Goal: Transaction & Acquisition: Complete application form

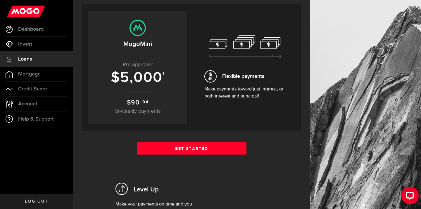
scroll to position [62, 0]
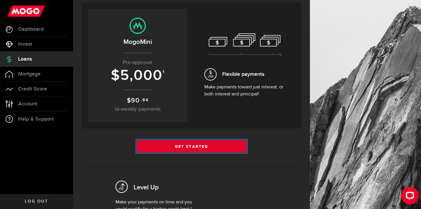
click at [209, 145] on link "Get Started" at bounding box center [192, 146] width 110 height 12
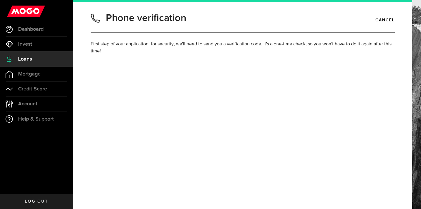
type input "7789901201"
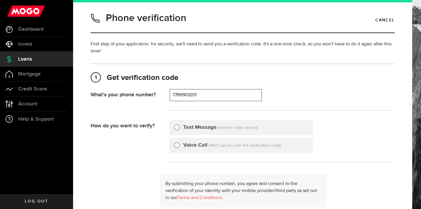
click at [176, 127] on input "Text Message" at bounding box center [177, 126] width 6 height 6
radio input "true"
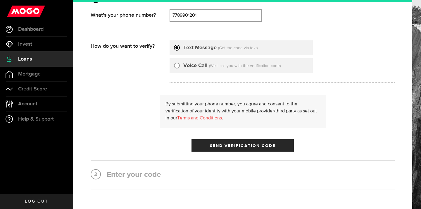
scroll to position [86, 0]
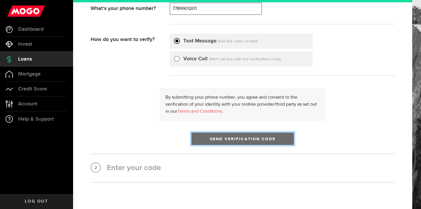
click at [203, 140] on button "Send Verification Code" at bounding box center [243, 138] width 102 height 12
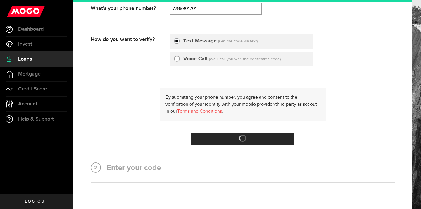
scroll to position [0, 0]
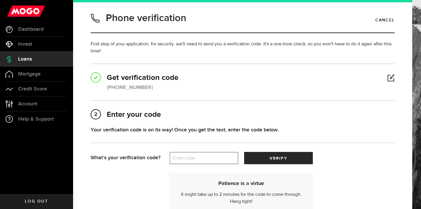
click at [200, 154] on label "Enter code" at bounding box center [204, 158] width 69 height 12
click at [200, 154] on input "Enter code" at bounding box center [204, 158] width 69 height 12
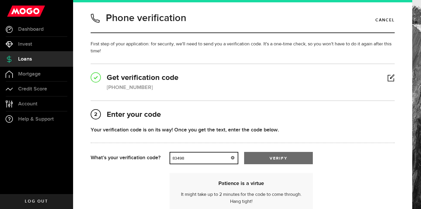
type input "83498"
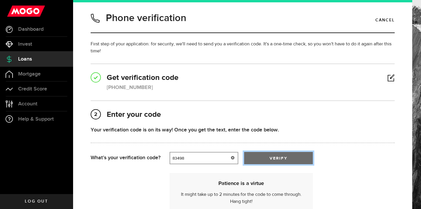
click at [272, 161] on button "verify" at bounding box center [278, 158] width 69 height 12
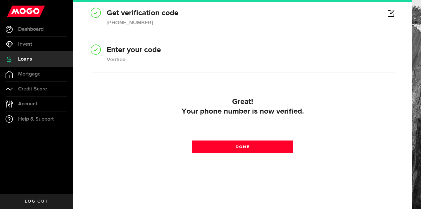
scroll to position [67, 0]
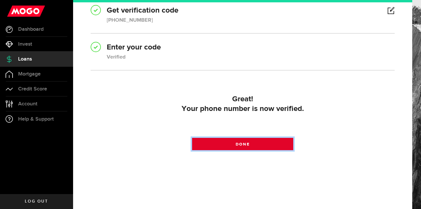
click at [258, 146] on link "Done" at bounding box center [242, 144] width 101 height 12
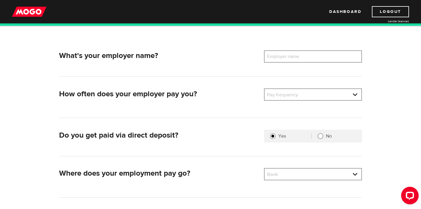
scroll to position [72, 0]
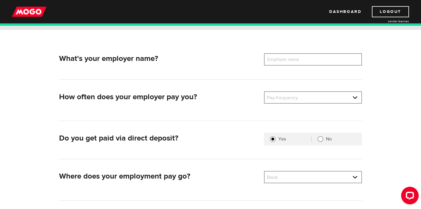
click at [286, 65] on div "What's your employer name? Employer name Please enter your employer's name" at bounding box center [211, 60] width 308 height 14
click at [281, 60] on label "Employer name" at bounding box center [287, 59] width 47 height 12
click at [281, 60] on input "Employer name" at bounding box center [313, 59] width 98 height 12
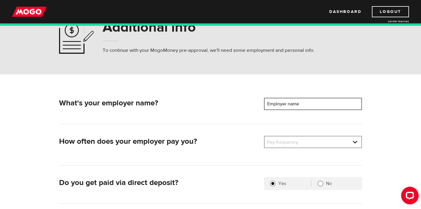
scroll to position [0, 0]
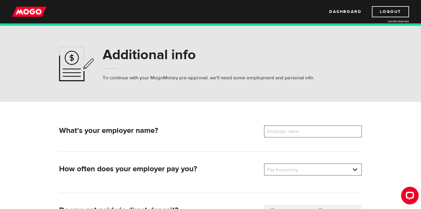
click at [291, 134] on label "Employer name" at bounding box center [287, 131] width 47 height 12
click at [291, 134] on input "Employer name" at bounding box center [313, 131] width 98 height 12
click at [291, 134] on label "Employer name" at bounding box center [287, 131] width 47 height 12
click at [291, 134] on input "Employer name" at bounding box center [313, 131] width 98 height 12
type input "Cognizant Technologies"
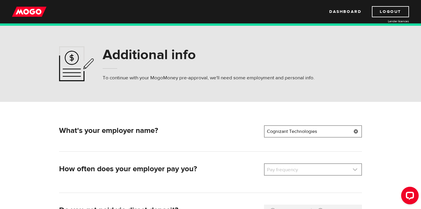
click at [285, 169] on link at bounding box center [313, 169] width 97 height 11
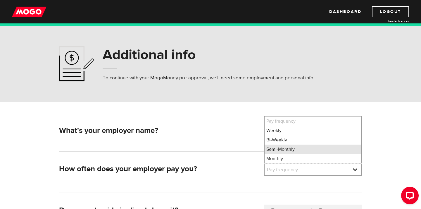
click at [287, 147] on li "Semi-Monthly" at bounding box center [313, 148] width 97 height 9
select select "3"
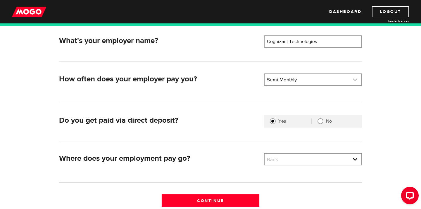
scroll to position [92, 0]
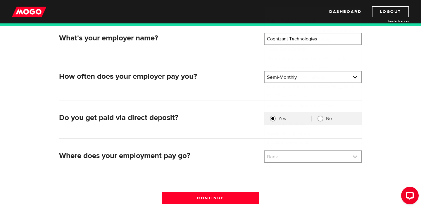
click at [279, 156] on link at bounding box center [313, 156] width 97 height 11
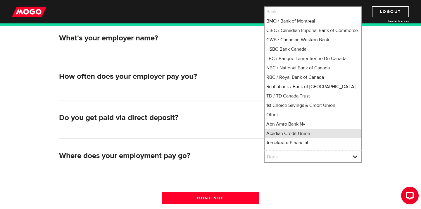
scroll to position [4, 0]
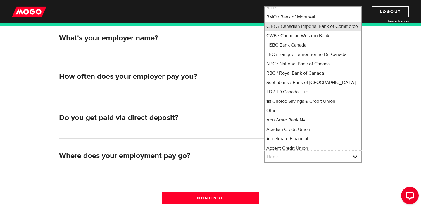
click at [286, 27] on li "CIBC / Canadian Imperial Bank of Commerce" at bounding box center [313, 26] width 97 height 9
select select "4"
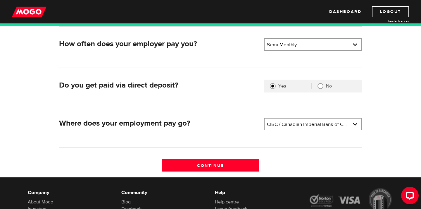
scroll to position [128, 0]
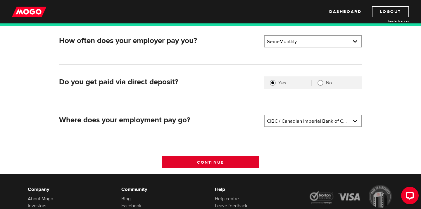
click at [225, 163] on input "Continue" at bounding box center [211, 162] width 98 height 12
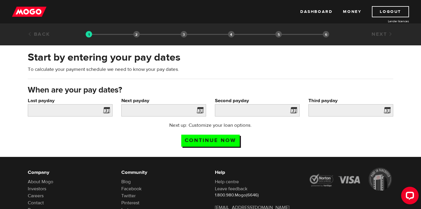
click at [108, 112] on span at bounding box center [105, 110] width 9 height 9
click at [105, 110] on span at bounding box center [105, 110] width 9 height 9
click at [81, 108] on input "Last payday" at bounding box center [70, 110] width 85 height 12
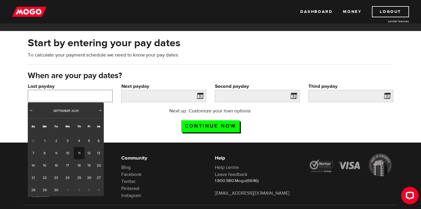
scroll to position [17, 0]
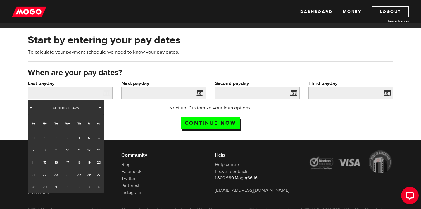
click at [30, 108] on span "Prev" at bounding box center [31, 107] width 5 height 5
click at [89, 187] on link "29" at bounding box center [89, 187] width 9 height 12
type input "2025/08/29"
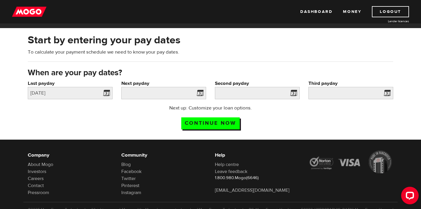
click at [197, 91] on span at bounding box center [198, 93] width 9 height 9
click at [199, 94] on span at bounding box center [198, 93] width 9 height 9
click at [169, 96] on input "Next payday" at bounding box center [163, 93] width 85 height 12
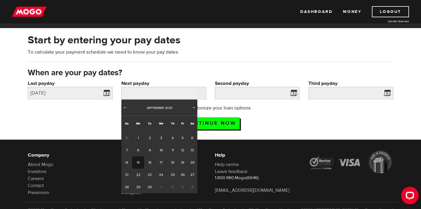
click at [137, 162] on link "15" at bounding box center [138, 162] width 12 height 12
type input "2025/09/15"
type input "2025/9/30"
type input "2025/10/15"
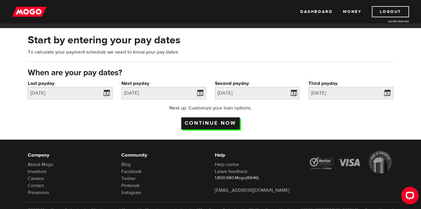
click at [231, 120] on input "Continue now" at bounding box center [210, 123] width 58 height 12
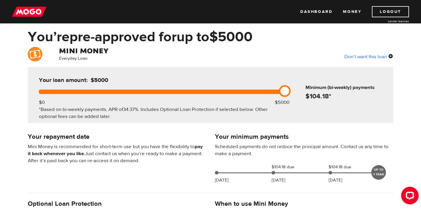
scroll to position [20, 0]
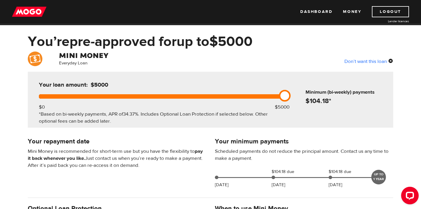
click at [104, 97] on div at bounding box center [160, 96] width 243 height 4
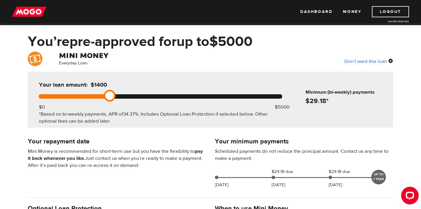
click at [66, 98] on div at bounding box center [160, 96] width 243 height 4
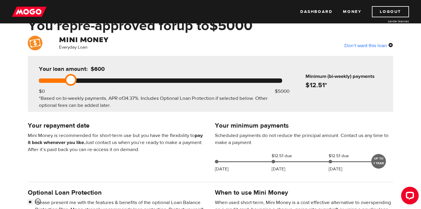
scroll to position [37, 0]
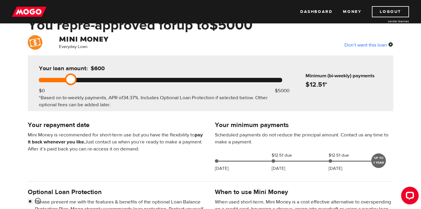
click at [104, 80] on div at bounding box center [160, 80] width 243 height 4
click at [112, 80] on link at bounding box center [110, 79] width 12 height 12
click at [114, 80] on link at bounding box center [110, 79] width 12 height 12
click at [116, 80] on div at bounding box center [160, 80] width 243 height 4
click at [113, 80] on div at bounding box center [78, 80] width 78 height 4
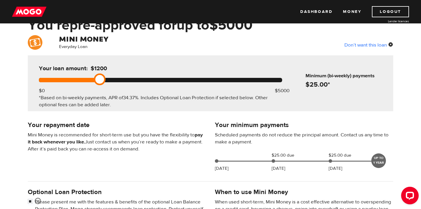
click at [93, 79] on div at bounding box center [68, 80] width 58 height 4
click at [89, 81] on div at bounding box center [160, 80] width 243 height 4
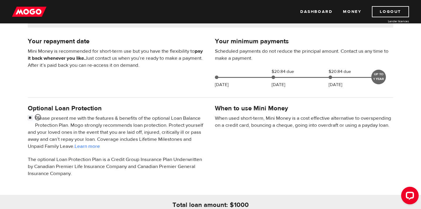
scroll to position [124, 0]
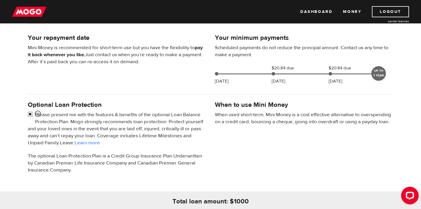
click at [29, 114] on input "checkbox" at bounding box center [31, 114] width 7 height 7
checkbox input "false"
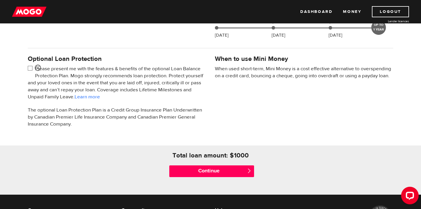
scroll to position [220, 0]
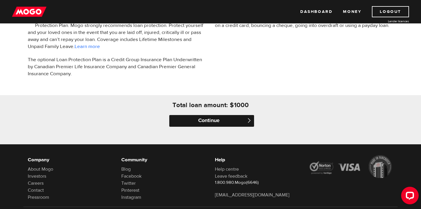
click at [211, 120] on input "Continue" at bounding box center [211, 121] width 85 height 12
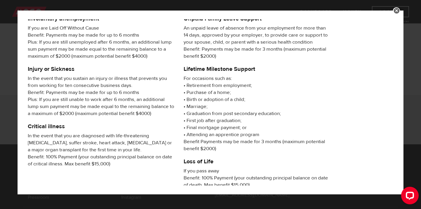
scroll to position [108, 0]
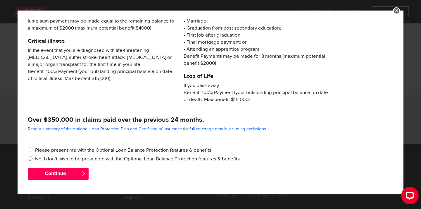
click at [85, 158] on label "No, I don’t wish to be presented with the Optional Loan Balance Protection feat…" at bounding box center [214, 158] width 358 height 7
click at [35, 158] on input "No, I don’t wish to be presented with the Optional Loan Balance Protection feat…" at bounding box center [31, 158] width 7 height 7
radio input "true"
click at [78, 170] on button "Continue" at bounding box center [58, 174] width 61 height 12
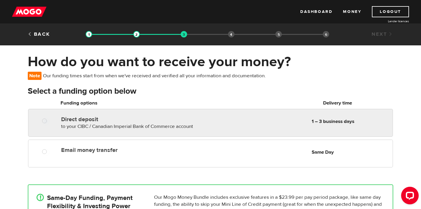
radio input "true"
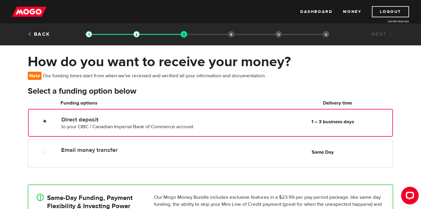
click at [82, 130] on div "Direct deposit to your CIBC / Canadian Imperial Bank of Commerce account Delive…" at bounding box center [210, 123] width 365 height 28
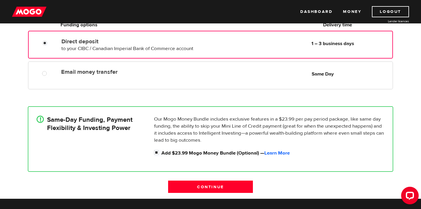
scroll to position [88, 0]
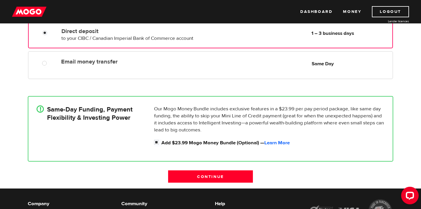
click at [83, 126] on div "! Same-Day Funding, Payment Flexibility & Investing Power" at bounding box center [93, 127] width 118 height 44
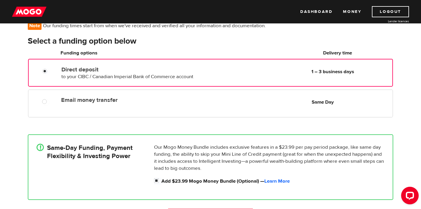
scroll to position [49, 0]
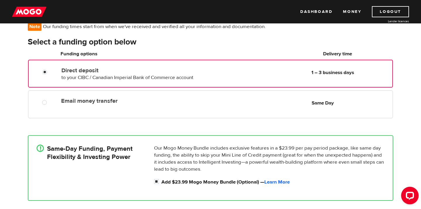
click at [82, 159] on h4 "Same-Day Funding, Payment Flexibility & Investing Power" at bounding box center [89, 152] width 85 height 16
click at [112, 146] on h4 "Same-Day Funding, Payment Flexibility & Investing Power" at bounding box center [89, 152] width 85 height 16
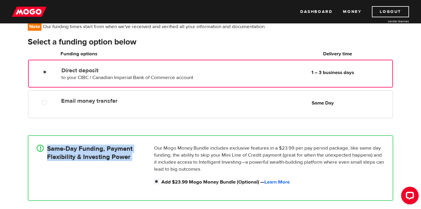
click at [112, 146] on h4 "Same-Day Funding, Payment Flexibility & Investing Power" at bounding box center [89, 152] width 85 height 16
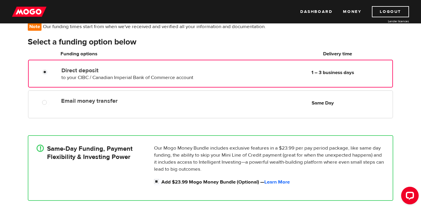
click at [97, 79] on span "to your CIBC / Canadian Imperial Bank of Commerce account" at bounding box center [127, 77] width 132 height 6
click at [90, 154] on h4 "Same-Day Funding, Payment Flexibility & Investing Power" at bounding box center [89, 152] width 85 height 16
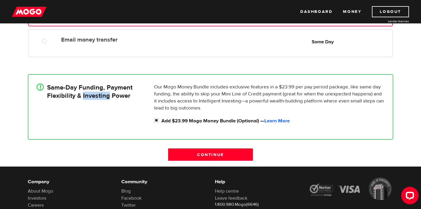
scroll to position [113, 0]
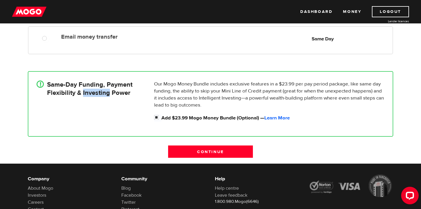
click at [210, 86] on p "Our Mogo Money Bundle includes exclusive features in a $23.99 per pay period pa…" at bounding box center [269, 94] width 230 height 28
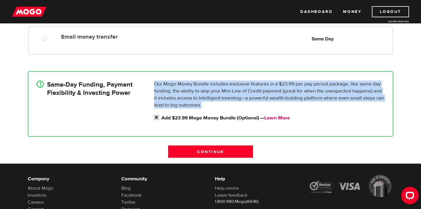
click at [277, 120] on link "Learn More" at bounding box center [276, 118] width 25 height 6
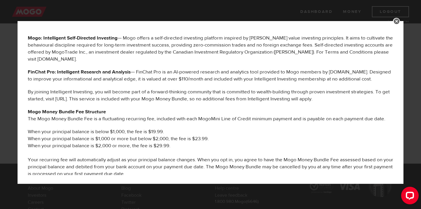
scroll to position [319, 0]
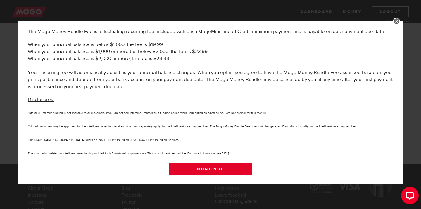
click at [243, 165] on link "Continue" at bounding box center [210, 169] width 83 height 12
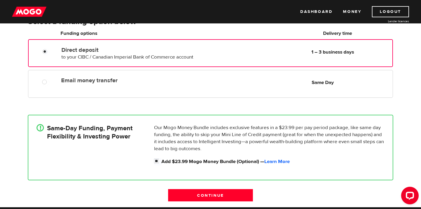
scroll to position [0, 0]
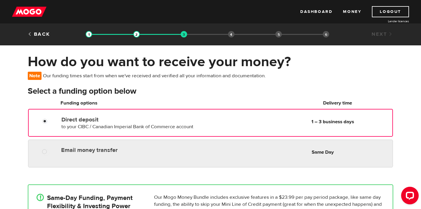
radio input "true"
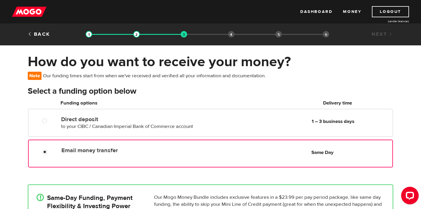
click at [106, 151] on label "Email money transfer" at bounding box center [128, 150] width 134 height 7
click at [50, 151] on input "Email money transfer" at bounding box center [45, 152] width 7 height 7
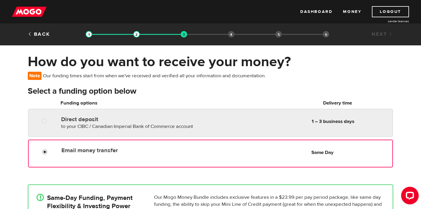
radio input "true"
click at [106, 126] on span "to your CIBC / Canadian Imperial Bank of Commerce account" at bounding box center [127, 126] width 132 height 6
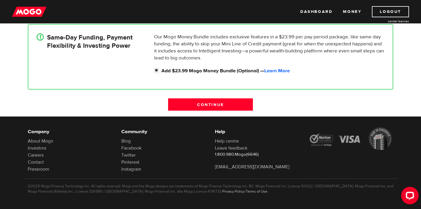
scroll to position [162, 0]
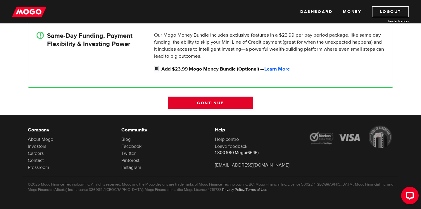
click at [174, 102] on input "Continue" at bounding box center [210, 102] width 85 height 12
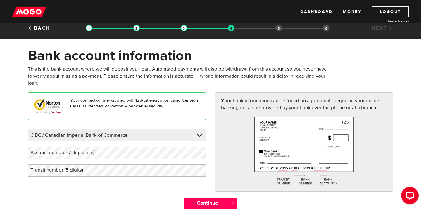
scroll to position [10, 0]
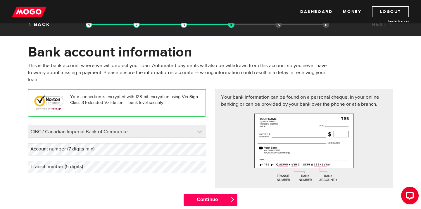
click at [172, 129] on link at bounding box center [117, 132] width 178 height 12
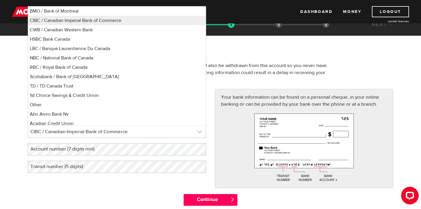
click at [172, 129] on link at bounding box center [117, 132] width 178 height 12
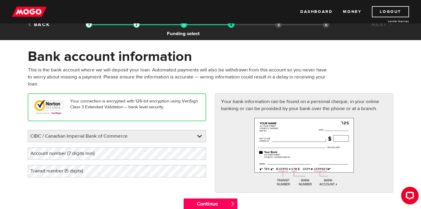
click at [184, 26] on img at bounding box center [184, 24] width 6 height 6
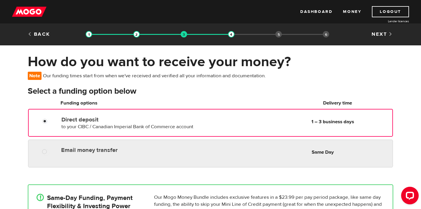
radio input "true"
click at [148, 156] on div "Email money transfer Delivery in Same Day Same Day" at bounding box center [210, 153] width 365 height 28
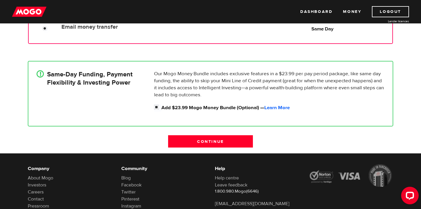
scroll to position [124, 0]
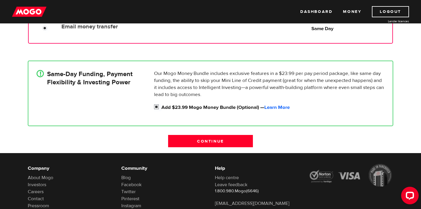
click at [185, 108] on label "Add $23.99 Mogo Money Bundle (Optional) — Learn More" at bounding box center [272, 107] width 223 height 7
click at [161, 108] on input "Add $23.99 Mogo Money Bundle (Optional) — Learn More" at bounding box center [157, 107] width 7 height 7
checkbox input "false"
radio input "false"
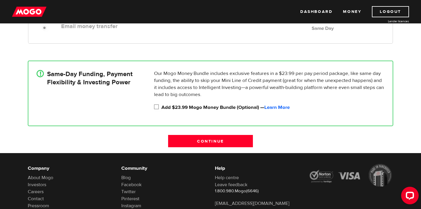
click at [187, 108] on label "Add $23.99 Mogo Money Bundle (Optional) — Learn More" at bounding box center [272, 107] width 223 height 7
click at [161, 108] on input "Add $23.99 Mogo Money Bundle (Optional) — Learn More" at bounding box center [157, 107] width 7 height 7
checkbox input "true"
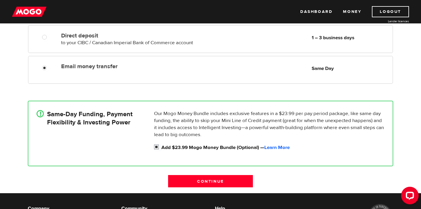
scroll to position [66, 0]
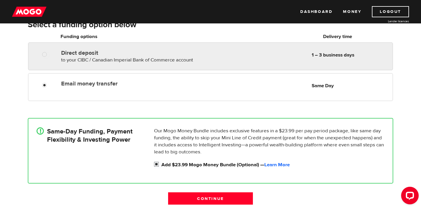
radio input "true"
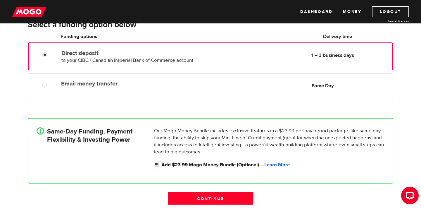
click at [182, 45] on div "Direct deposit to your CIBC / Canadian Imperial Bank of Commerce account Delive…" at bounding box center [210, 56] width 365 height 28
click at [190, 165] on label "Add $23.99 Mogo Money Bundle (Optional) — Learn More" at bounding box center [272, 164] width 223 height 7
click at [161, 165] on input "Add $23.99 Mogo Money Bundle (Optional) — Learn More" at bounding box center [157, 164] width 7 height 7
checkbox input "false"
radio input "false"
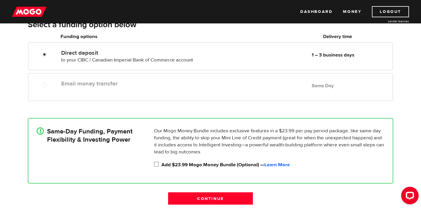
click at [190, 165] on label "Add $23.99 Mogo Money Bundle (Optional) — Learn More" at bounding box center [272, 164] width 223 height 7
click at [161, 165] on input "Add $23.99 Mogo Money Bundle (Optional) — Learn More" at bounding box center [157, 164] width 7 height 7
checkbox input "true"
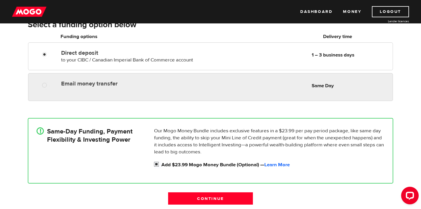
radio input "true"
click at [179, 96] on div "Email money transfer Delivery in Same Day Same Day" at bounding box center [210, 87] width 365 height 28
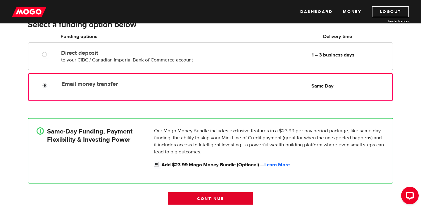
click at [201, 199] on input "Continue" at bounding box center [210, 198] width 85 height 12
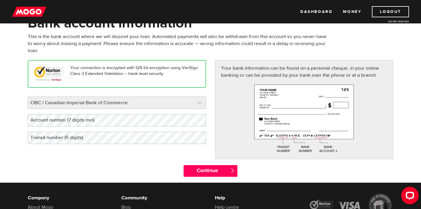
scroll to position [40, 0]
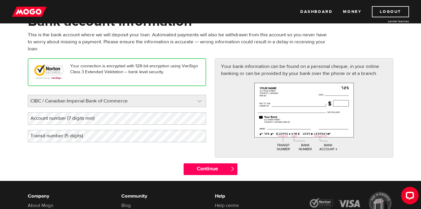
click at [169, 99] on link at bounding box center [117, 101] width 178 height 12
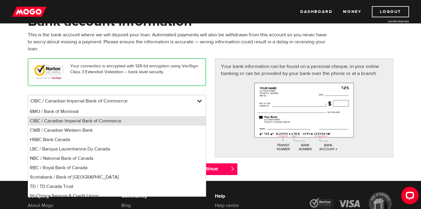
click at [165, 123] on li "CIBC / Canadian Imperial Bank of Commerce" at bounding box center [117, 120] width 178 height 9
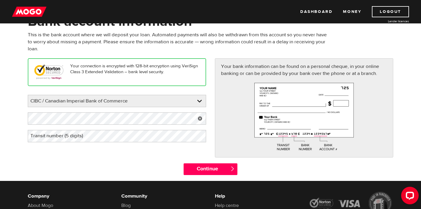
click at [88, 135] on label "Transit number (5 digits)" at bounding box center [61, 136] width 67 height 12
click at [84, 154] on div "Your connection is encrypted with 128-bit encryption using VeriSign Class 3 Ext…" at bounding box center [210, 110] width 374 height 105
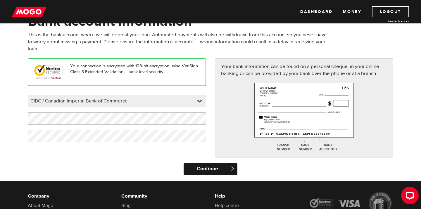
click at [214, 167] on input "Continue" at bounding box center [211, 169] width 54 height 12
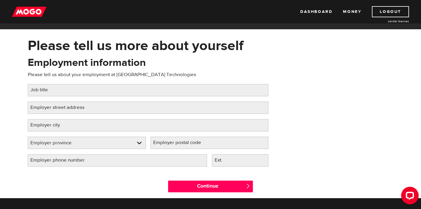
scroll to position [13, 0]
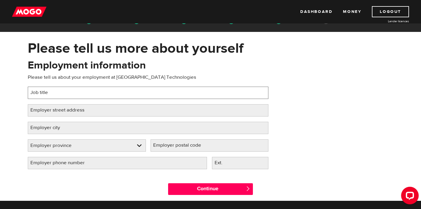
click at [110, 97] on input "Job title" at bounding box center [148, 93] width 241 height 12
type input "Manager - Projects"
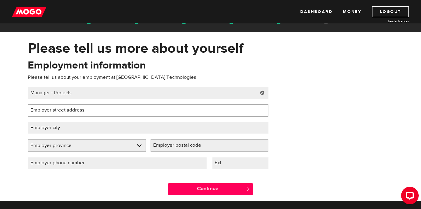
click at [102, 111] on input "Employer street address" at bounding box center [148, 110] width 241 height 12
type input "[STREET_ADDRESS][PERSON_NAME]"
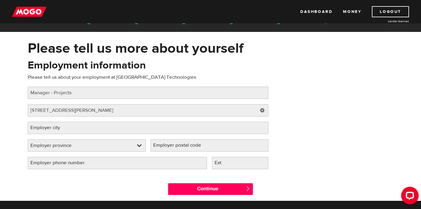
click at [304, 137] on div "Employment information Please tell us about your employment at [GEOGRAPHIC_DATA…" at bounding box center [210, 116] width 374 height 116
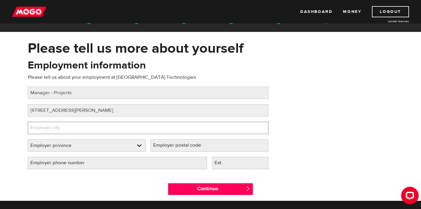
click at [205, 125] on input "Employer city" at bounding box center [148, 128] width 241 height 12
type input "Vancouver"
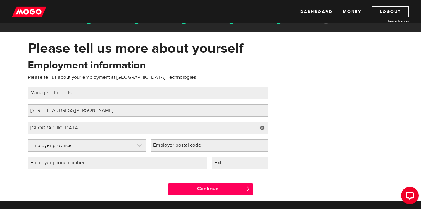
click at [129, 145] on link at bounding box center [87, 145] width 118 height 12
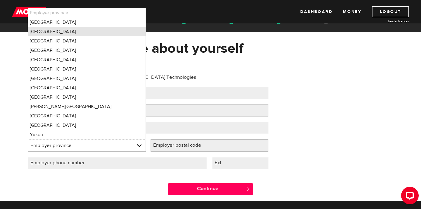
click at [102, 32] on li "British Columbia" at bounding box center [87, 31] width 118 height 9
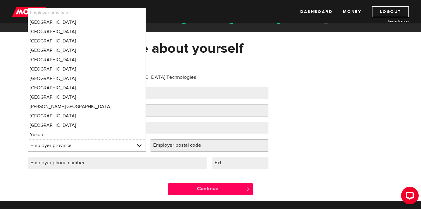
select select "BC"
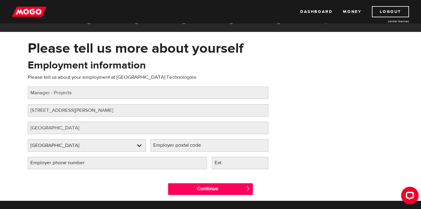
click at [180, 141] on label "Employer postal code" at bounding box center [182, 145] width 63 height 12
click at [180, 141] on input "Employer postal code" at bounding box center [210, 145] width 118 height 12
click at [162, 143] on label "Employer postal code" at bounding box center [182, 145] width 63 height 12
click at [162, 143] on input "Employer postal code" at bounding box center [210, 145] width 118 height 12
paste input "V6B 2W9"
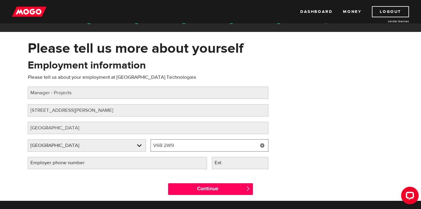
type input "V6B 2W9"
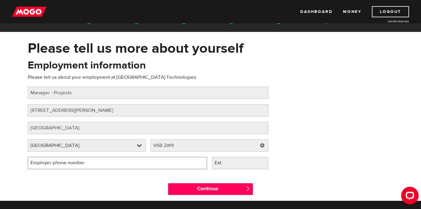
click at [148, 163] on input "Employer phone number" at bounding box center [117, 163] width 179 height 12
type input "(778) 990-1201"
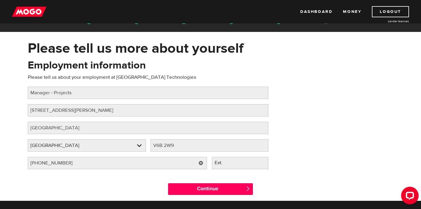
click at [150, 195] on div "Continue " at bounding box center [210, 187] width 374 height 26
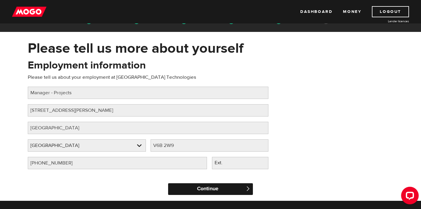
click at [192, 189] on input "Continue" at bounding box center [210, 189] width 85 height 12
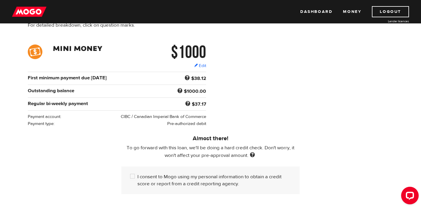
scroll to position [132, 0]
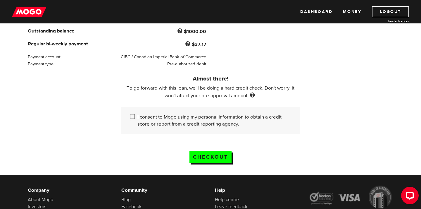
click at [136, 118] on input "I consent to Mogo using my personal information to obtain a credit score or rep…" at bounding box center [133, 116] width 7 height 7
checkbox input "true"
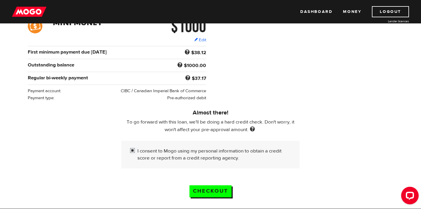
scroll to position [99, 0]
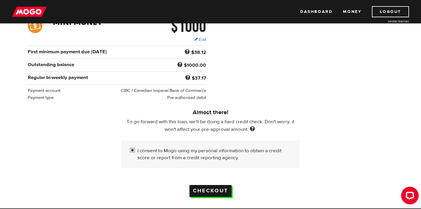
click at [201, 189] on input "Checkout" at bounding box center [210, 191] width 42 height 12
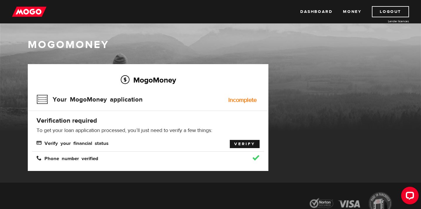
click at [239, 144] on link "Verify" at bounding box center [245, 144] width 30 height 8
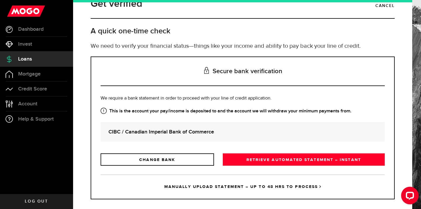
scroll to position [22, 0]
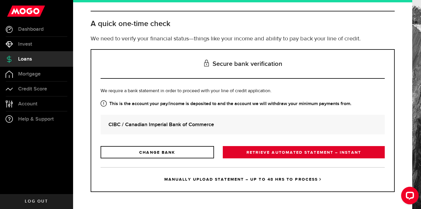
click at [247, 149] on link "RETRIEVE AUTOMATED STATEMENT – INSTANT" at bounding box center [304, 152] width 162 height 12
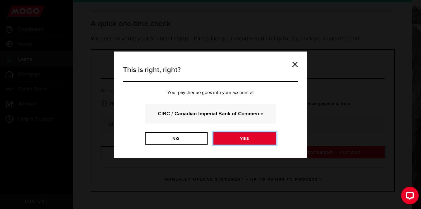
click at [244, 137] on link "Yes" at bounding box center [244, 138] width 63 height 12
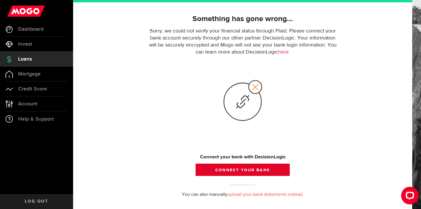
scroll to position [31, 0]
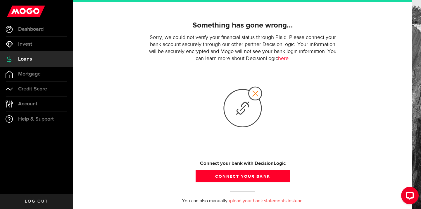
click at [41, 61] on link "Loans" at bounding box center [36, 59] width 73 height 15
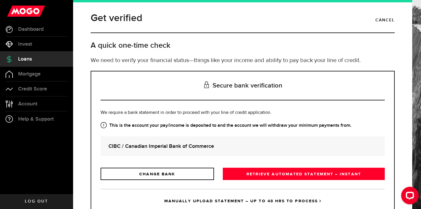
scroll to position [22, 0]
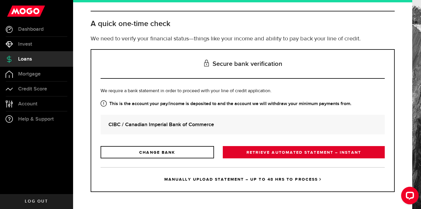
click at [265, 154] on link "RETRIEVE AUTOMATED STATEMENT – INSTANT" at bounding box center [304, 152] width 162 height 12
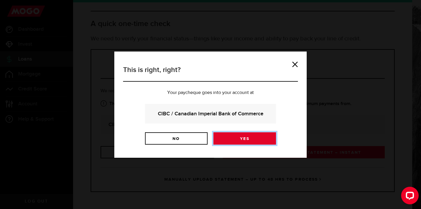
click at [252, 139] on link "Yes" at bounding box center [244, 138] width 63 height 12
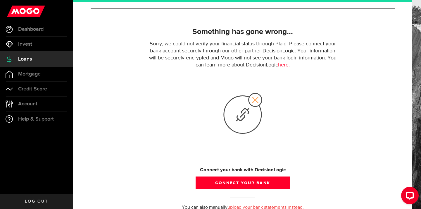
scroll to position [49, 0]
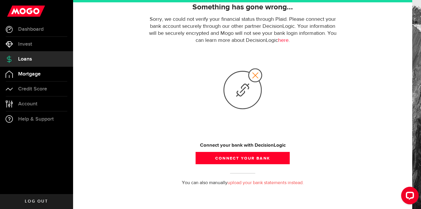
click at [41, 73] on link "Mortgage" at bounding box center [36, 74] width 73 height 15
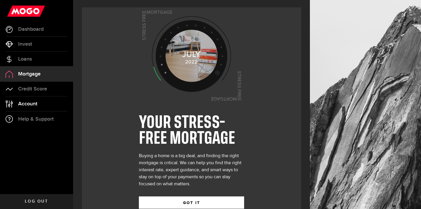
click at [44, 102] on link "Account Compte" at bounding box center [36, 103] width 73 height 15
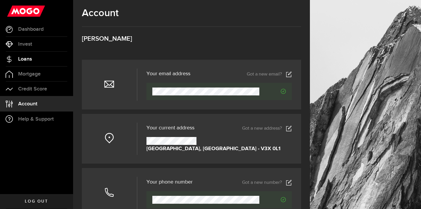
click at [38, 56] on link "Loans" at bounding box center [36, 59] width 73 height 15
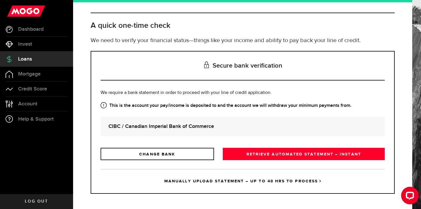
scroll to position [22, 0]
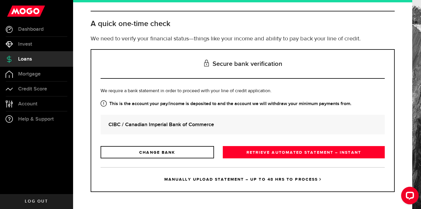
click at [121, 123] on strong "CIBC / Canadian Imperial Bank of Commerce" at bounding box center [242, 124] width 268 height 8
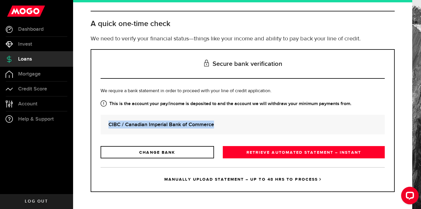
click at [121, 123] on strong "CIBC / Canadian Imperial Bank of Commerce" at bounding box center [242, 124] width 268 height 8
click at [37, 41] on link "Invest" at bounding box center [36, 44] width 73 height 15
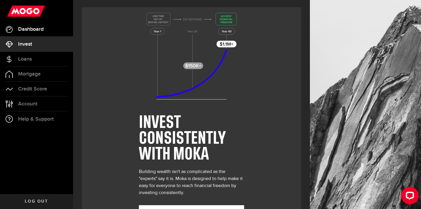
click at [30, 30] on span "Dashboard" at bounding box center [30, 29] width 25 height 5
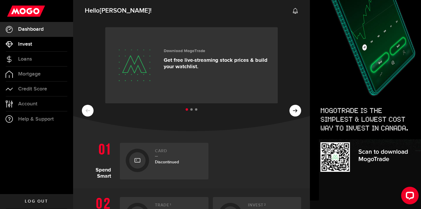
click at [33, 45] on link "Invest" at bounding box center [36, 44] width 73 height 15
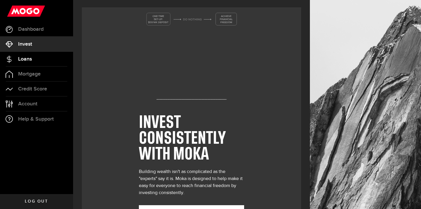
click at [36, 63] on link "Loans" at bounding box center [36, 59] width 73 height 15
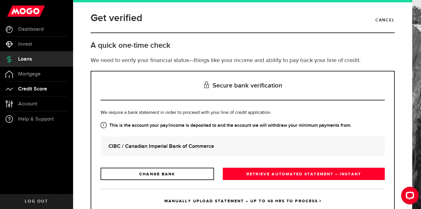
click at [37, 82] on link "Credit Score" at bounding box center [36, 89] width 73 height 15
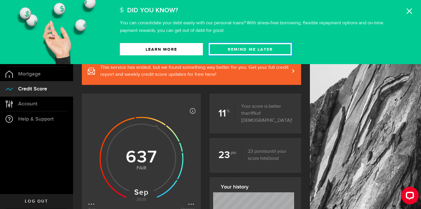
click at [259, 45] on button "Remind Me later" at bounding box center [250, 49] width 83 height 12
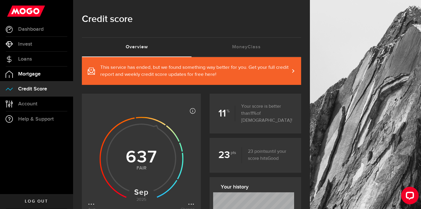
click at [35, 76] on span "Mortgage" at bounding box center [29, 73] width 23 height 5
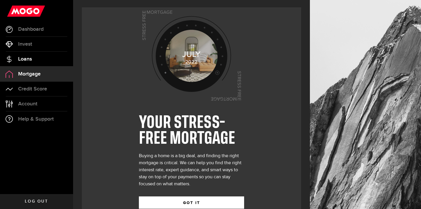
click at [34, 60] on link "Loans" at bounding box center [36, 59] width 73 height 15
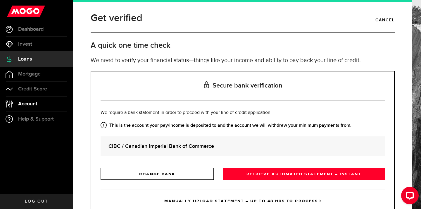
click at [39, 97] on link "Account Compte" at bounding box center [36, 103] width 73 height 15
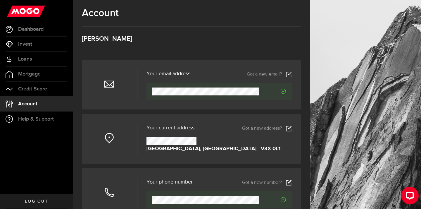
click at [70, 128] on ul "Dashboard Dashboard Bitcoin Bitcoin Invest Invest Loans Loans Mortgage Mortgage…" at bounding box center [36, 108] width 73 height 172
click at [34, 87] on span "Credit Score" at bounding box center [32, 88] width 29 height 5
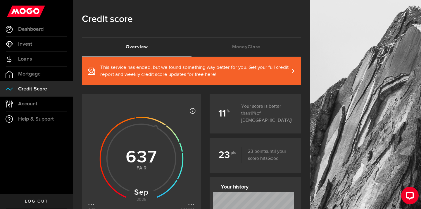
click at [152, 163] on use at bounding box center [141, 159] width 84 height 84
click at [41, 106] on link "Account Compte" at bounding box center [36, 103] width 73 height 15
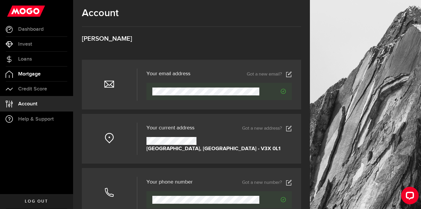
click at [38, 70] on link "Mortgage" at bounding box center [36, 74] width 73 height 15
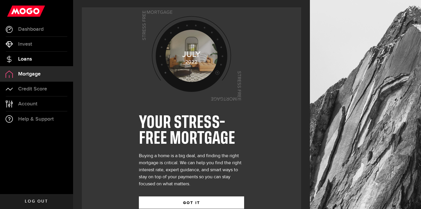
click at [38, 61] on link "Loans" at bounding box center [36, 59] width 73 height 15
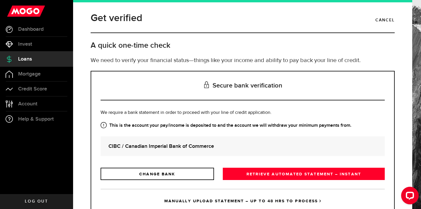
scroll to position [22, 0]
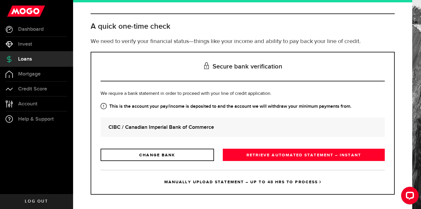
scroll to position [22, 0]
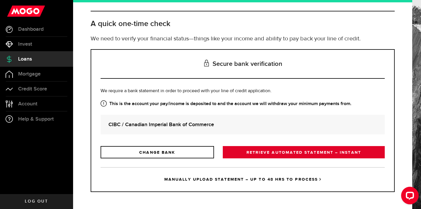
click at [260, 153] on link "RETRIEVE AUTOMATED STATEMENT – INSTANT" at bounding box center [304, 152] width 162 height 12
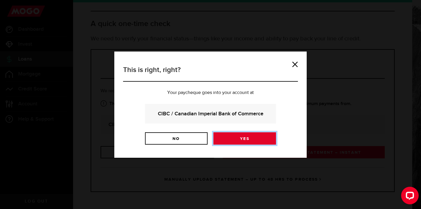
click at [258, 142] on link "Yes" at bounding box center [244, 138] width 63 height 12
